Goal: Navigation & Orientation: Find specific page/section

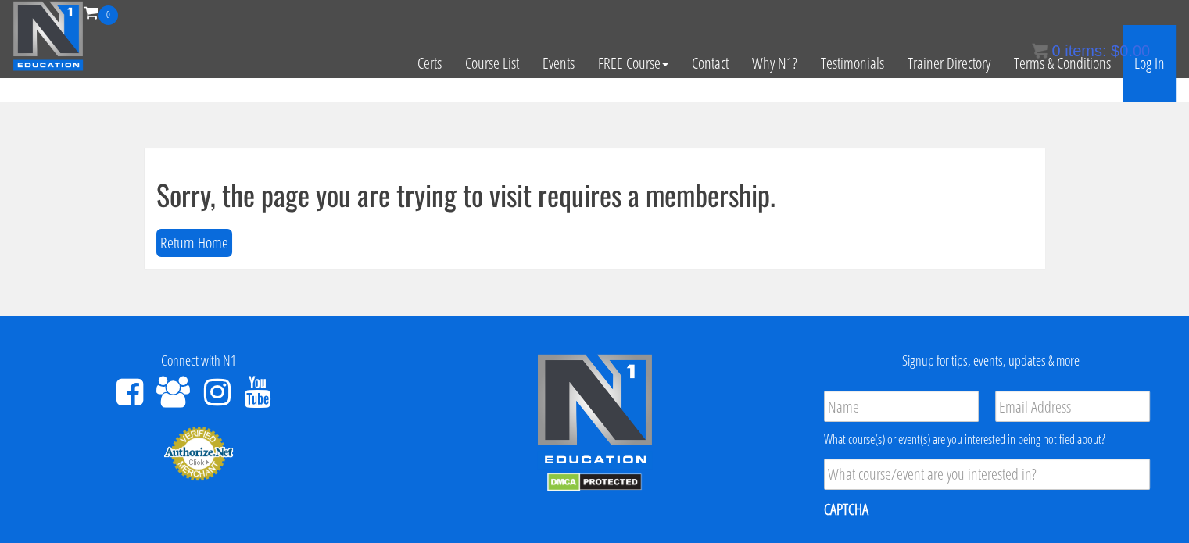
click at [1144, 65] on link "Log In" at bounding box center [1150, 63] width 54 height 77
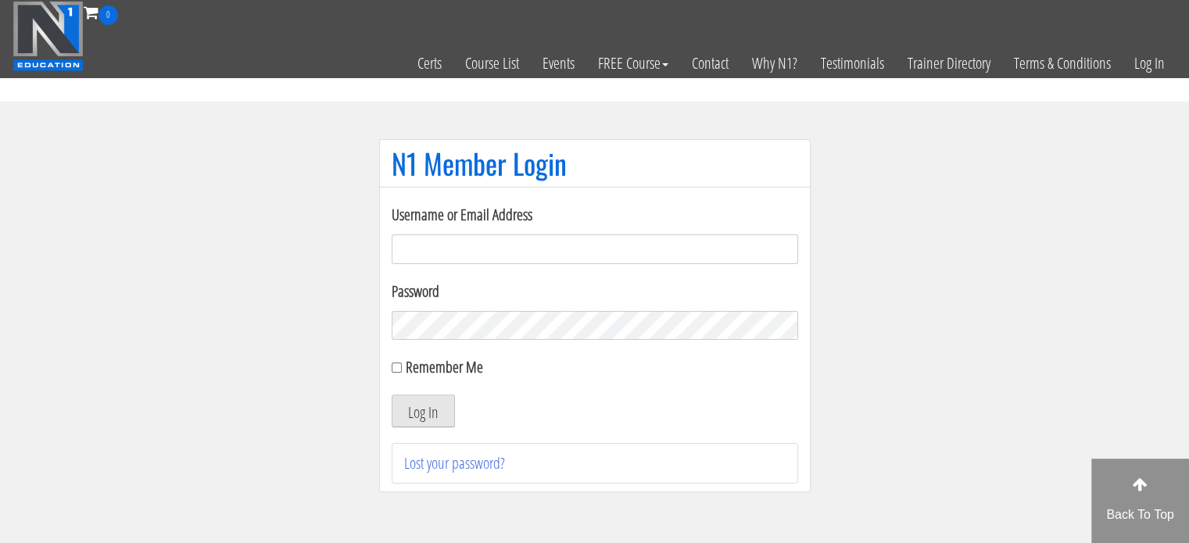
type input "jcoombes.cop@rothleylaw.com"
click at [424, 417] on button "Log In" at bounding box center [423, 411] width 63 height 33
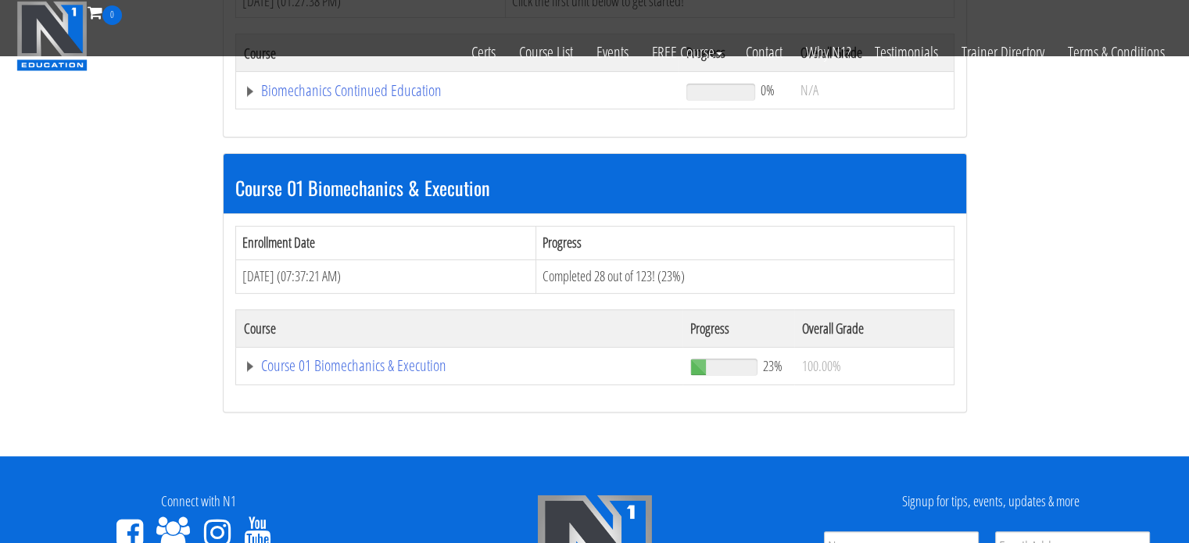
scroll to position [355, 0]
